Goal: Task Accomplishment & Management: Manage account settings

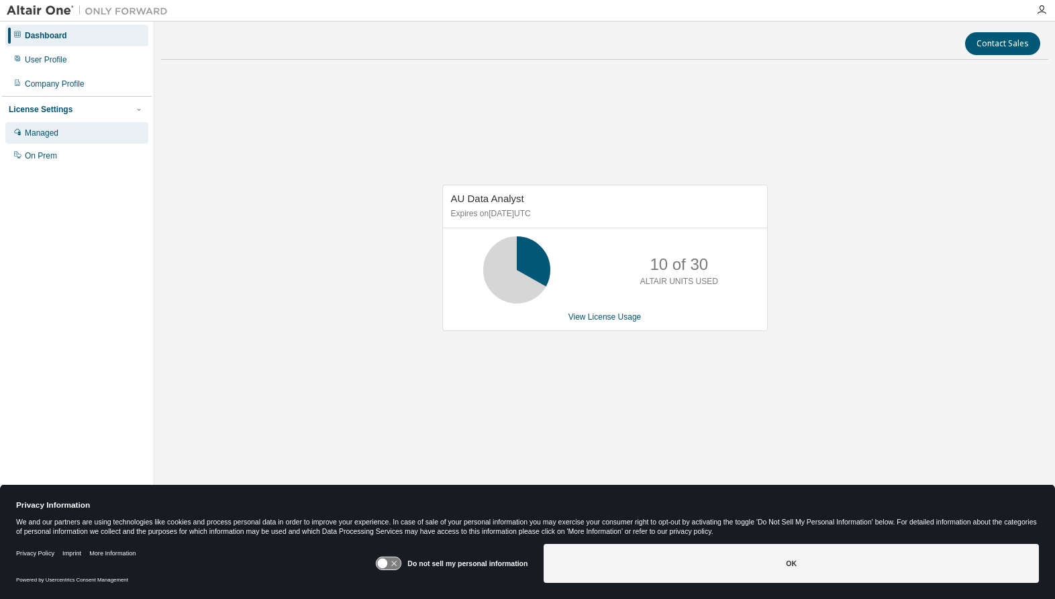
click at [53, 129] on div "Managed" at bounding box center [42, 132] width 34 height 11
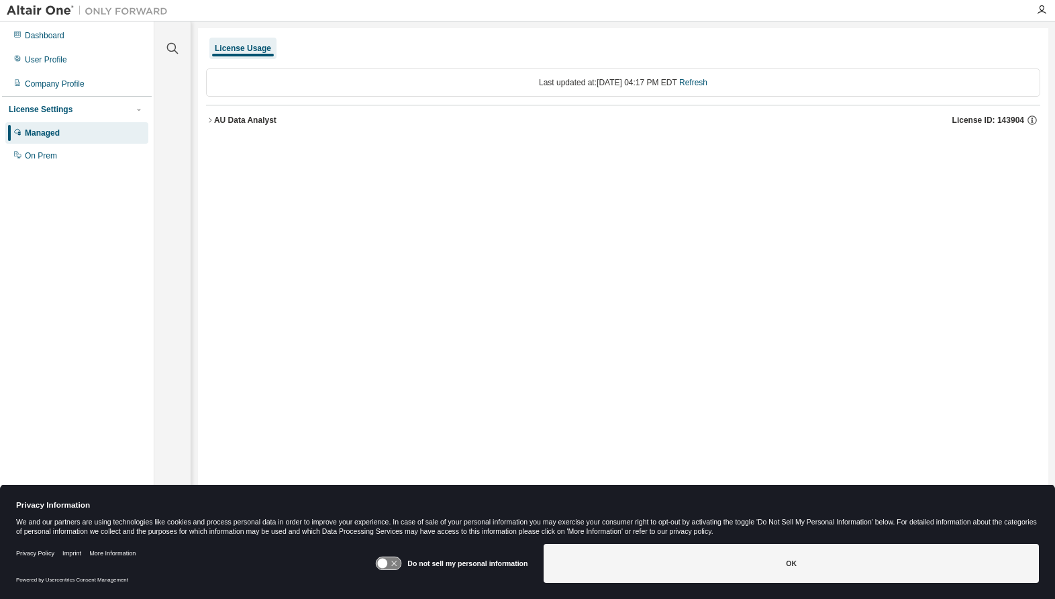
click at [214, 117] on div "AU Data Analyst" at bounding box center [245, 120] width 62 height 11
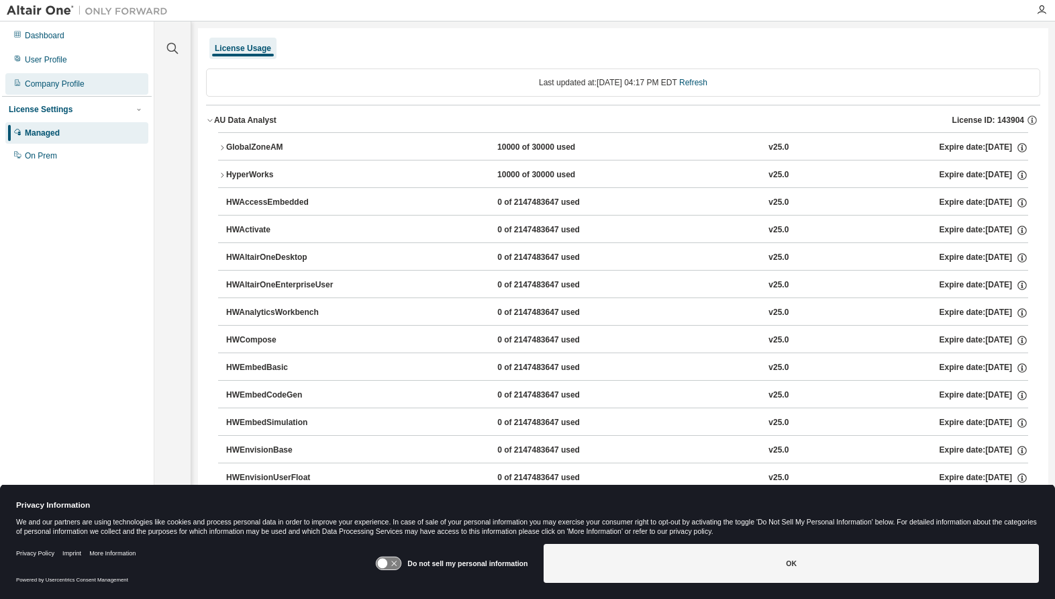
click at [62, 86] on div "Company Profile" at bounding box center [55, 84] width 60 height 11
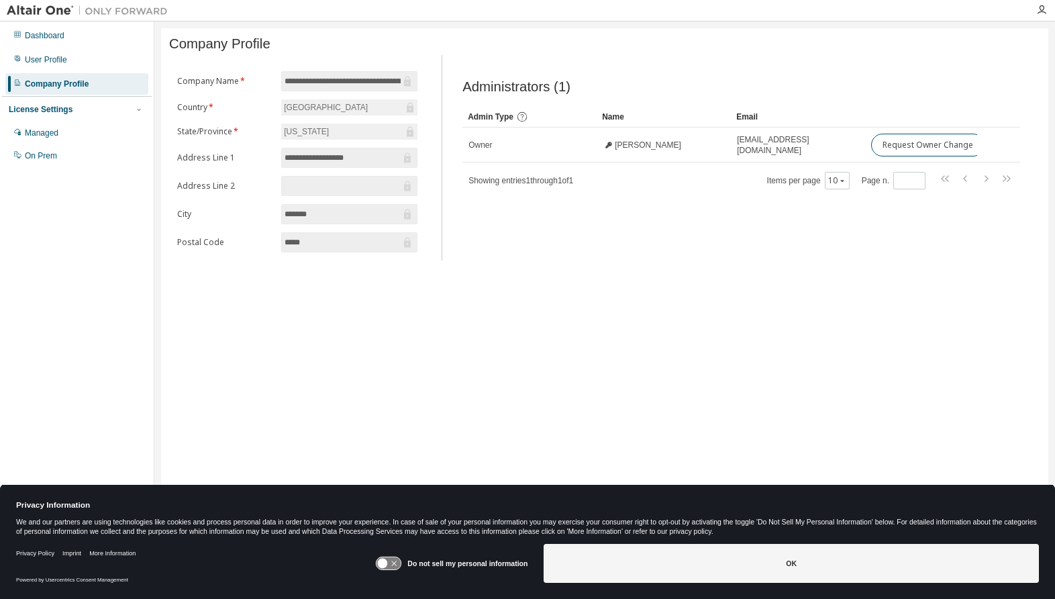
click at [393, 564] on icon at bounding box center [388, 563] width 25 height 13
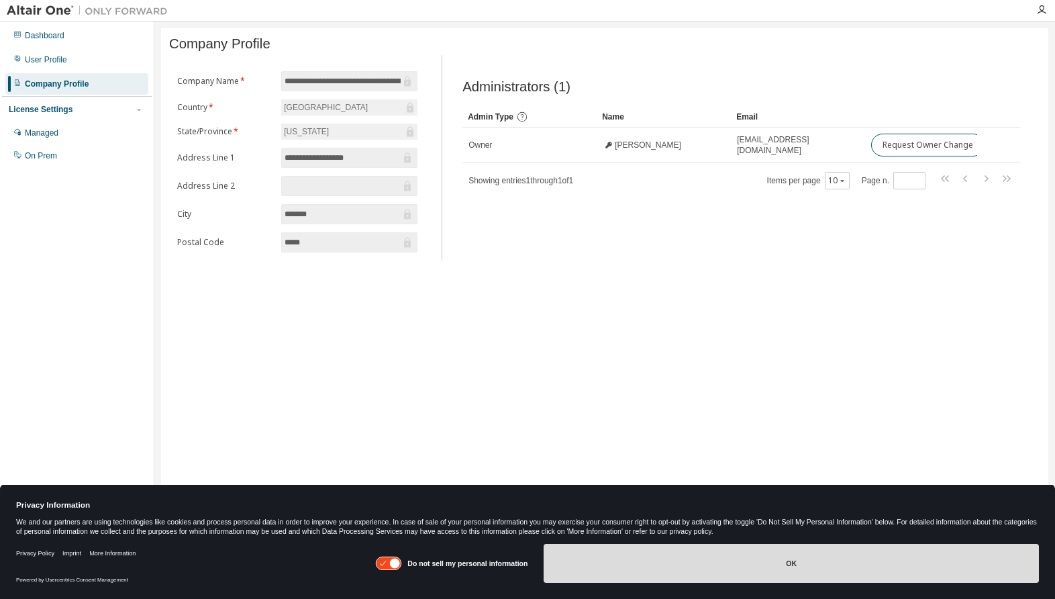
drag, startPoint x: 393, startPoint y: 564, endPoint x: 601, endPoint y: 563, distance: 208.0
click at [601, 563] on button "OK" at bounding box center [791, 563] width 495 height 39
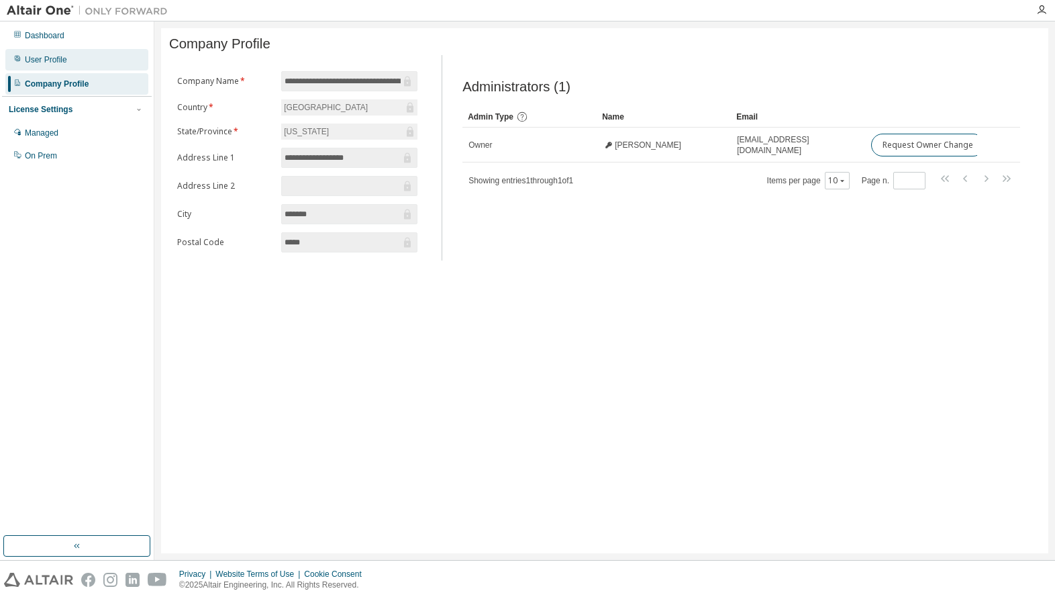
click at [50, 56] on div "User Profile" at bounding box center [46, 59] width 42 height 11
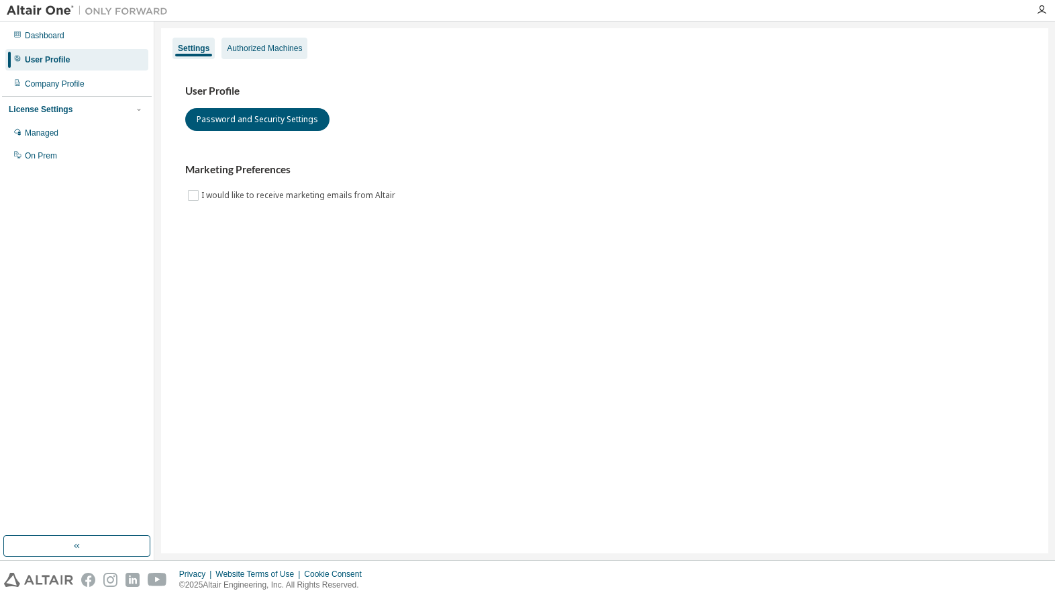
click at [295, 56] on div "Authorized Machines" at bounding box center [264, 48] width 86 height 21
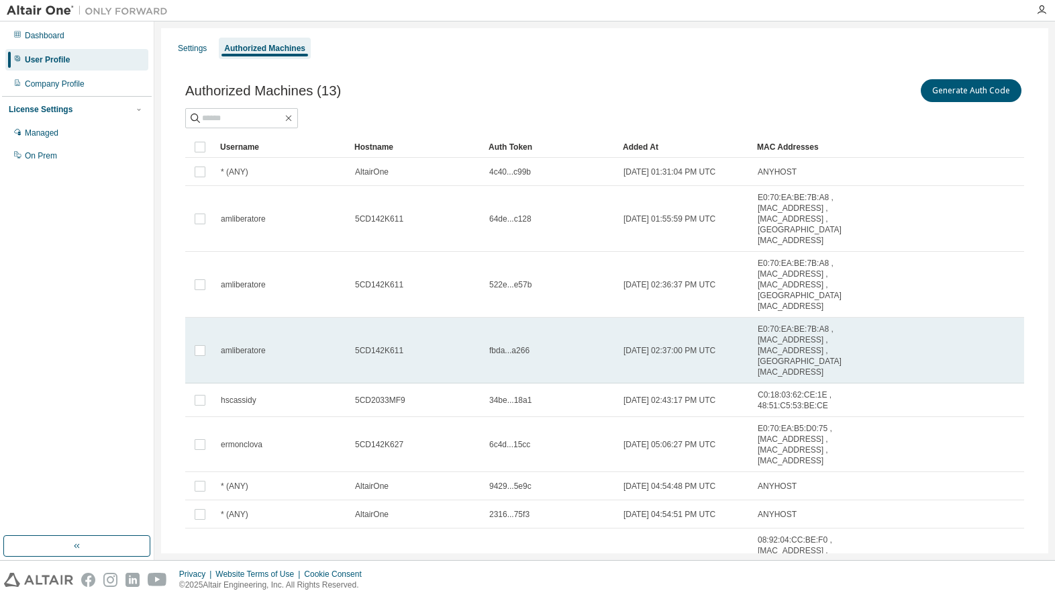
scroll to position [123, 0]
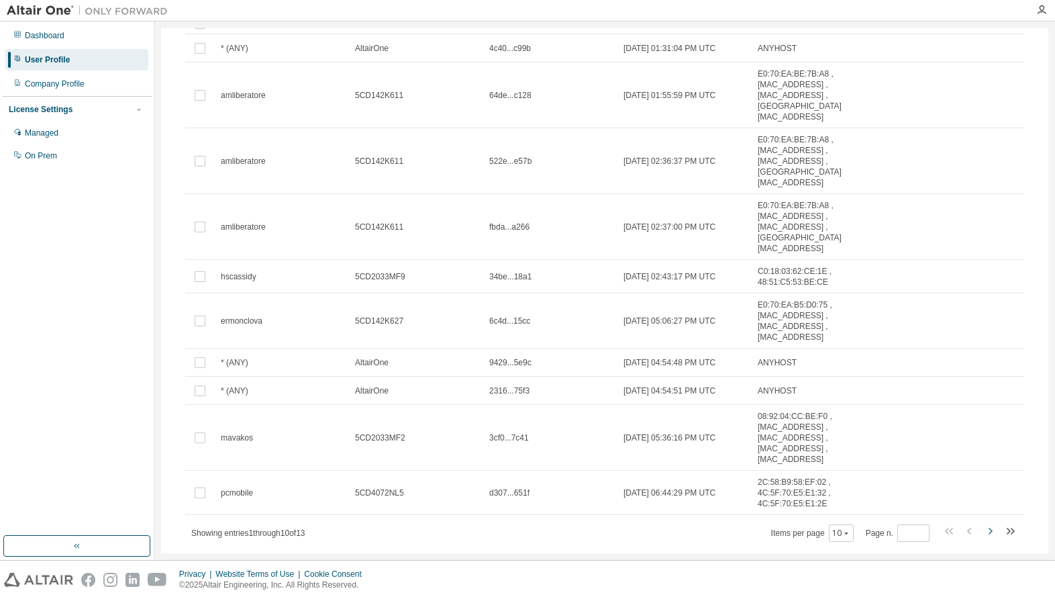
click at [991, 523] on icon "button" at bounding box center [990, 531] width 16 height 16
type input "*"
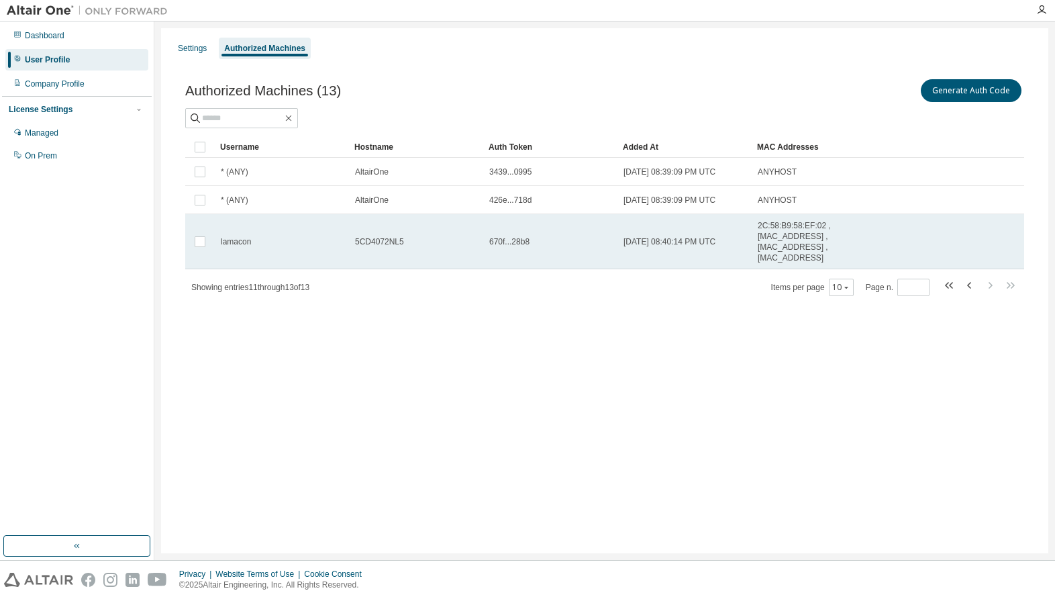
click at [373, 239] on span "5CD4072NL5" at bounding box center [379, 241] width 49 height 11
click at [380, 238] on span "5CD4072NL5" at bounding box center [379, 241] width 49 height 11
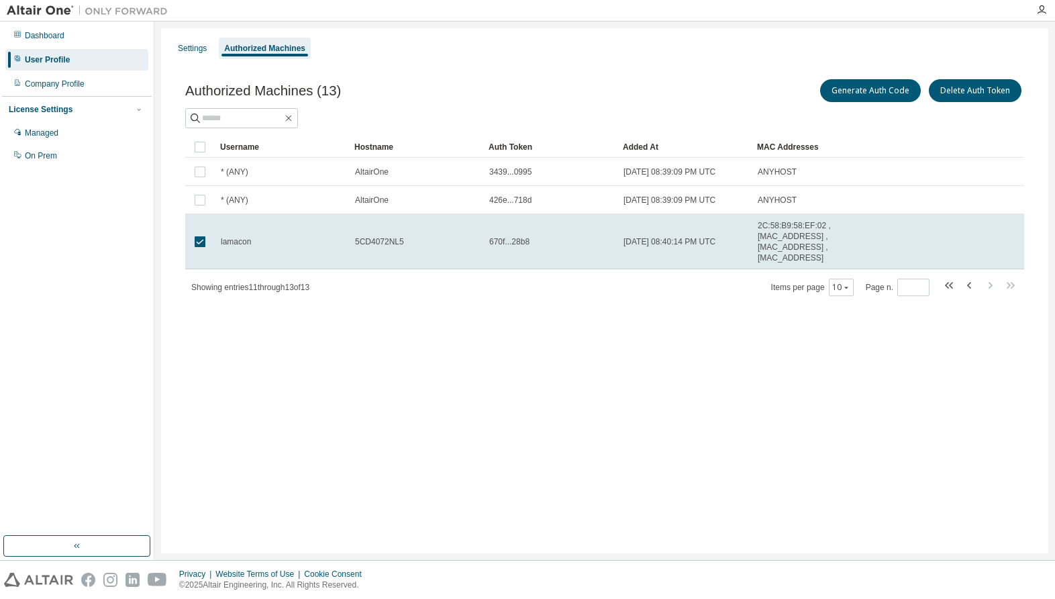
click at [380, 238] on span "5CD4072NL5" at bounding box center [379, 241] width 49 height 11
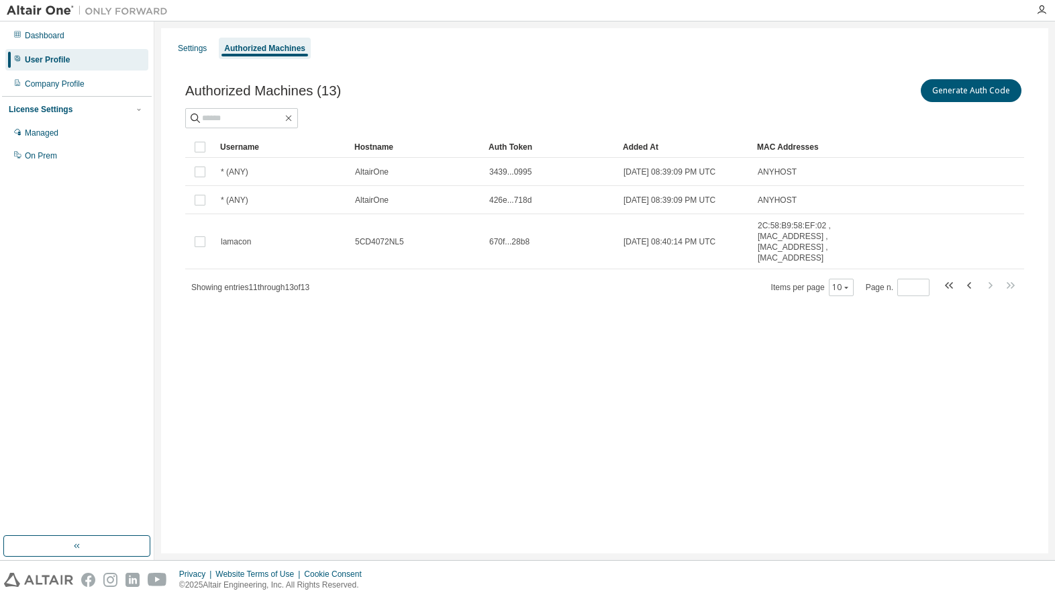
click at [380, 238] on span "5CD4072NL5" at bounding box center [379, 241] width 49 height 11
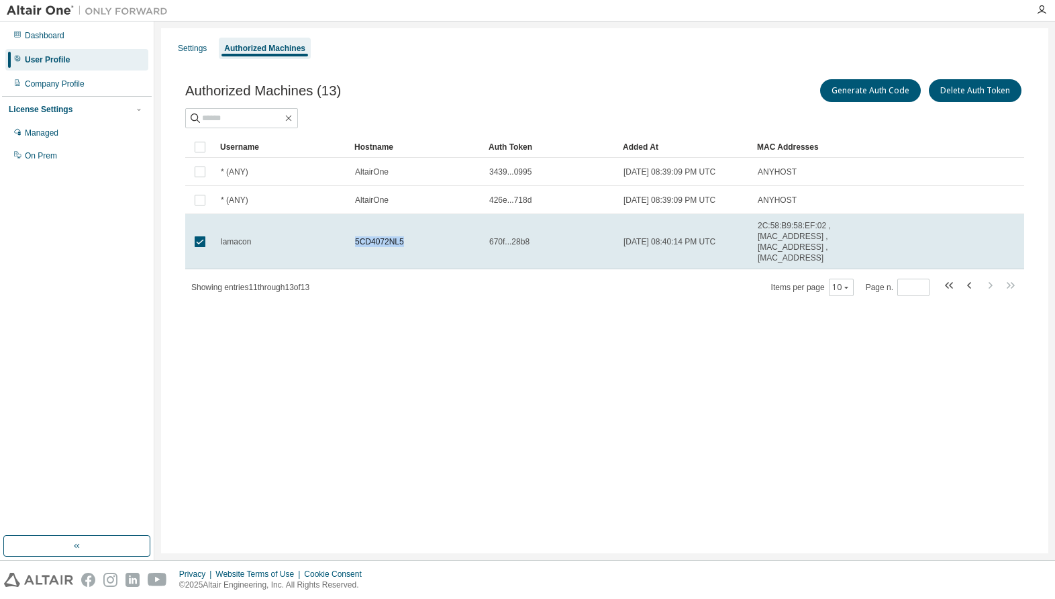
click at [380, 238] on span "5CD4072NL5" at bounding box center [379, 241] width 49 height 11
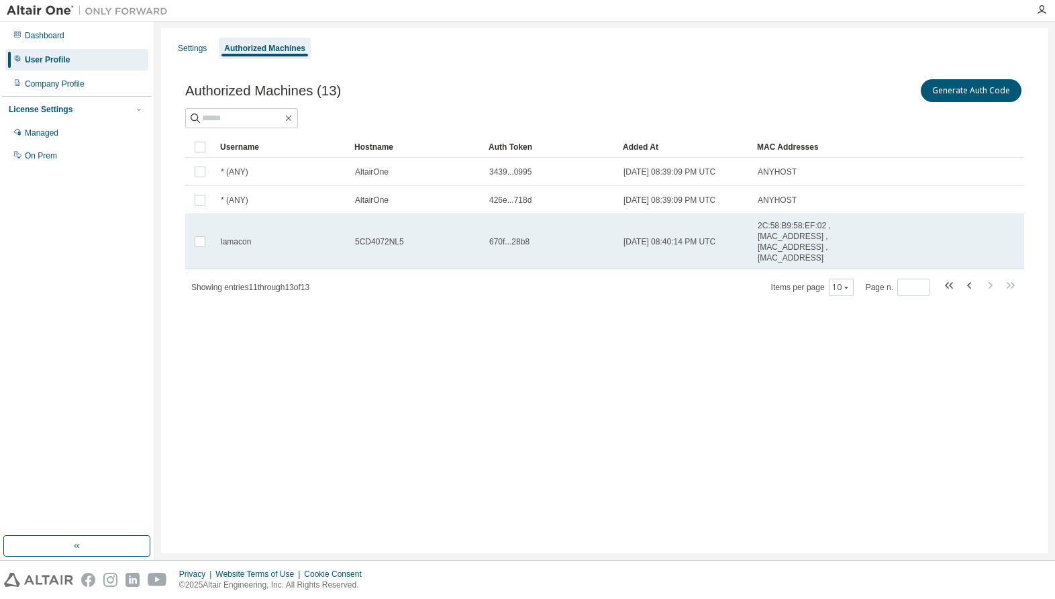
click at [380, 242] on span "5CD4072NL5" at bounding box center [379, 241] width 49 height 11
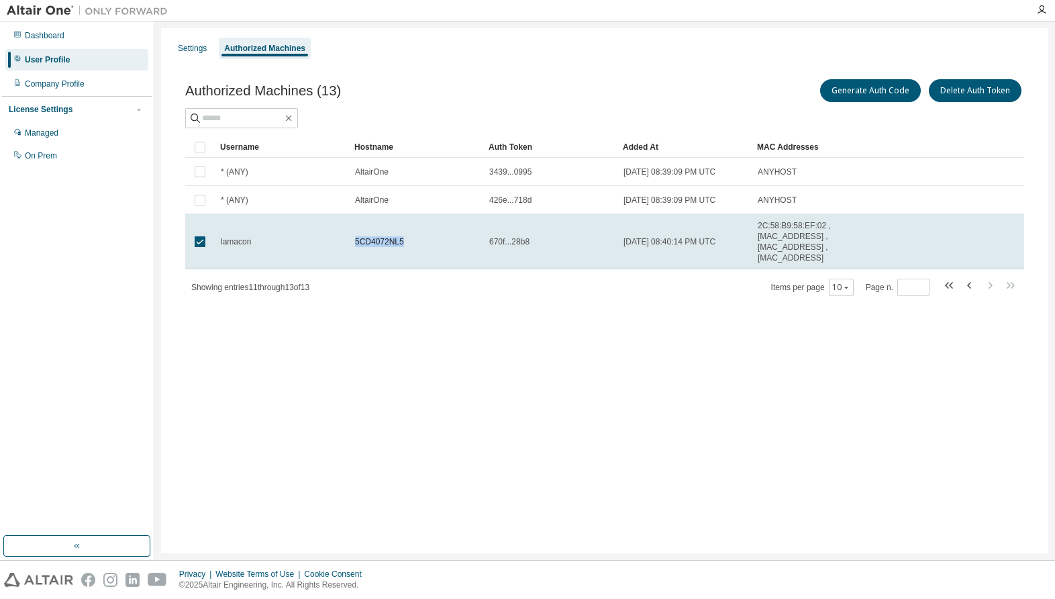
click at [380, 242] on span "5CD4072NL5" at bounding box center [379, 241] width 49 height 11
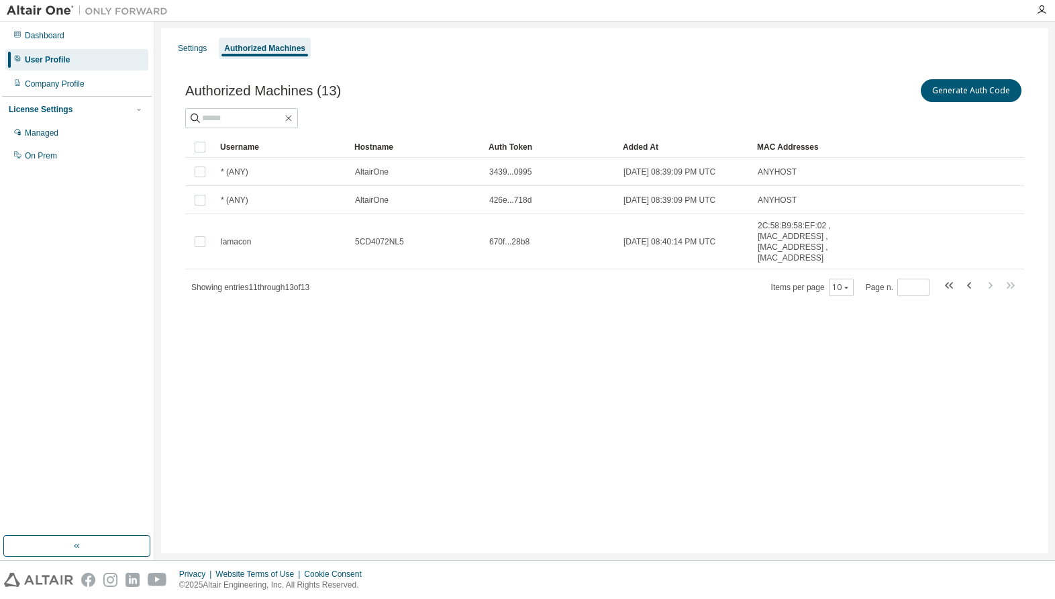
click at [360, 317] on div "Authorized Machines (13) Generate Auth Code Clear Load Save Save As Field Opera…" at bounding box center [604, 195] width 871 height 271
